Goal: Task Accomplishment & Management: Complete application form

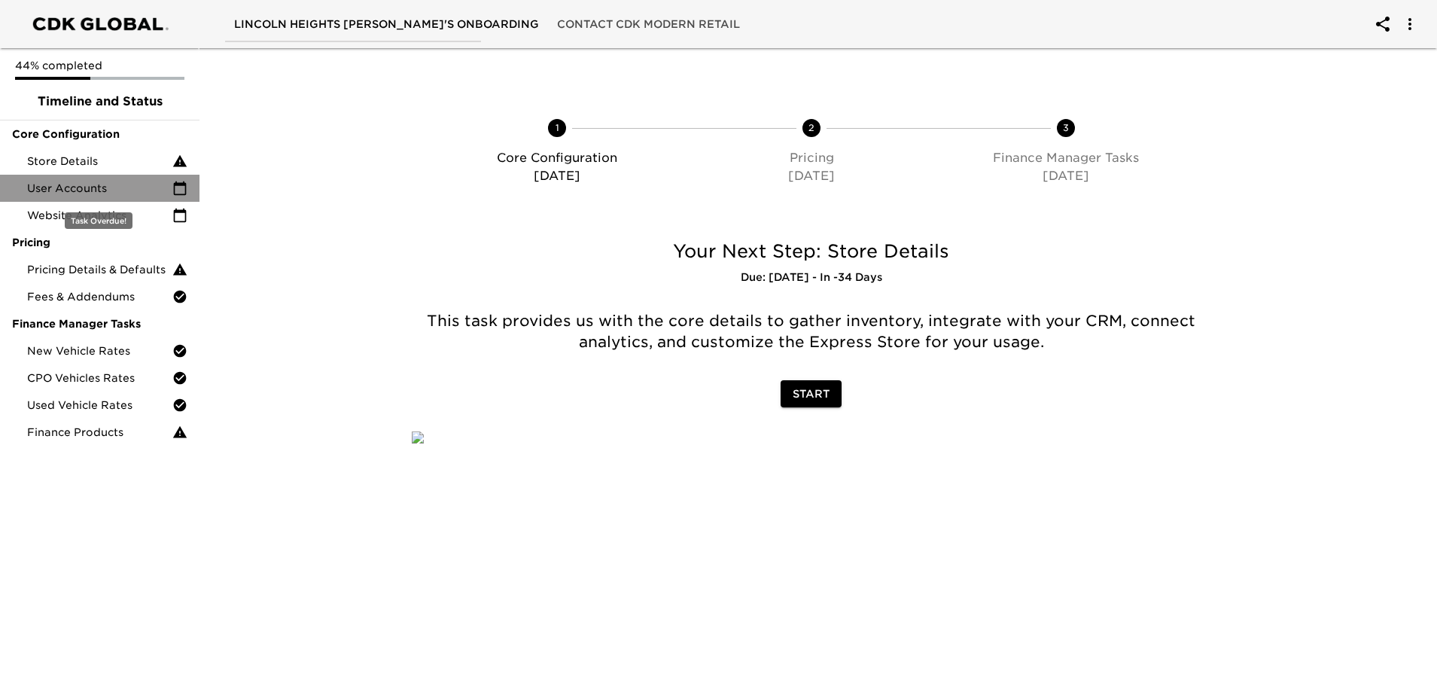
click at [56, 192] on span "User Accounts" at bounding box center [99, 188] width 145 height 15
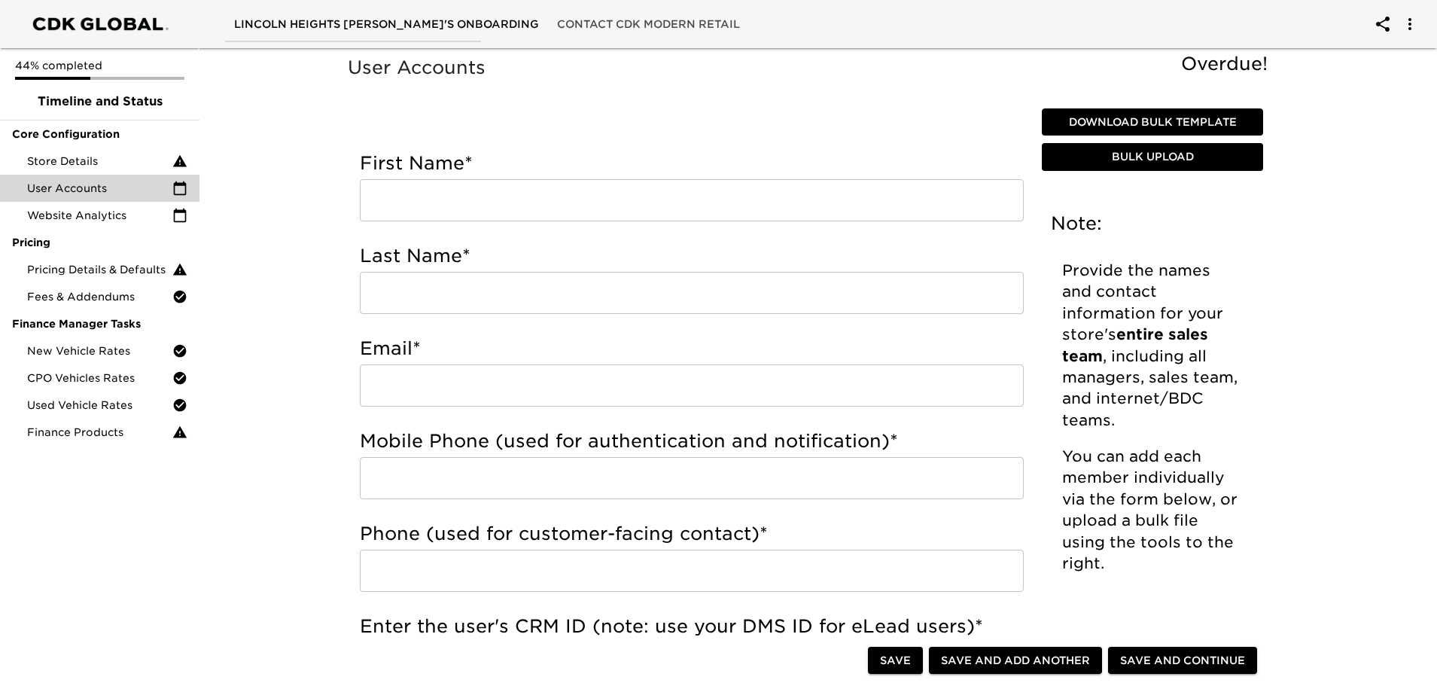
click at [1186, 154] on span "Bulk Upload" at bounding box center [1152, 157] width 209 height 19
click at [1165, 126] on span "Download Bulk Template" at bounding box center [1152, 122] width 209 height 19
click at [1172, 157] on span "Bulk Upload" at bounding box center [1152, 157] width 209 height 19
click at [1159, 159] on span "Bulk Upload" at bounding box center [1152, 157] width 209 height 19
click at [1180, 151] on span "Bulk Upload" at bounding box center [1152, 157] width 209 height 19
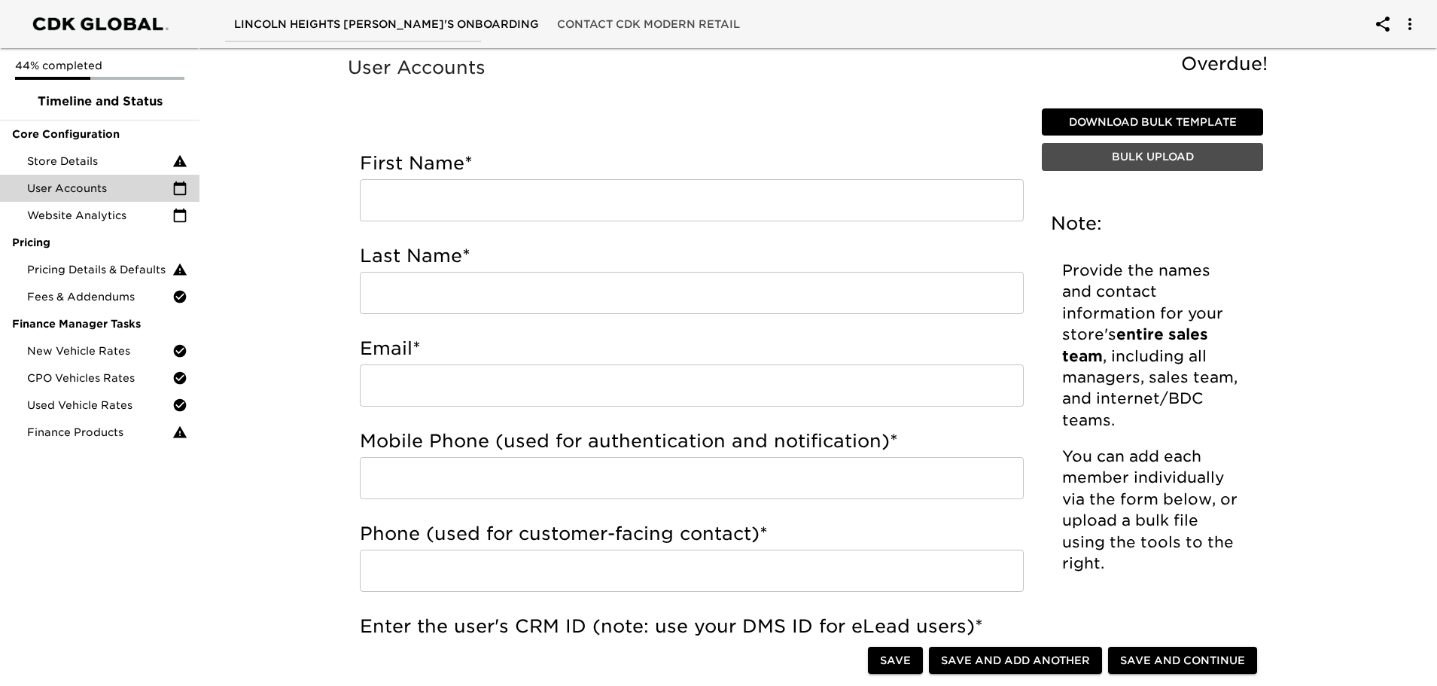
click at [1133, 160] on span "Bulk Upload" at bounding box center [1152, 157] width 209 height 19
click at [1144, 166] on span "Bulk Upload" at bounding box center [1152, 157] width 209 height 19
click at [1111, 150] on span "Bulk Upload" at bounding box center [1152, 157] width 209 height 19
click at [1144, 161] on span "Bulk Upload" at bounding box center [1152, 157] width 209 height 19
click at [1107, 157] on span "Bulk Upload" at bounding box center [1152, 157] width 209 height 19
